Goal: Browse casually

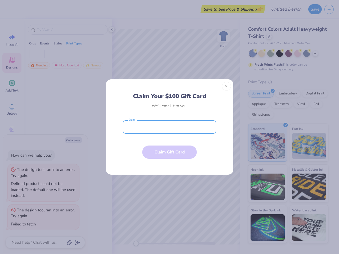
type textarea "x"
click at [170, 127] on input "email" at bounding box center [169, 127] width 93 height 13
click at [227, 86] on button "Close" at bounding box center [226, 86] width 9 height 9
